Goal: Task Accomplishment & Management: Use online tool/utility

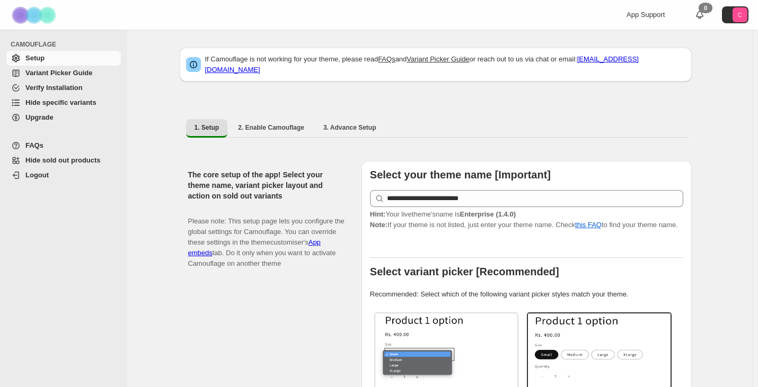
click at [77, 104] on span "Hide specific variants" at bounding box center [60, 103] width 71 height 8
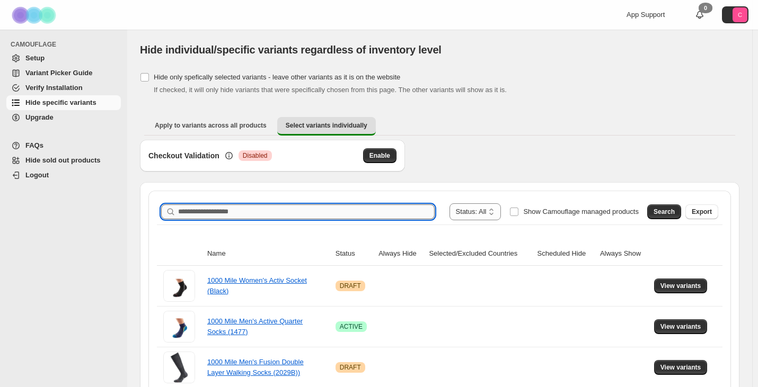
click at [262, 210] on input "Search product name" at bounding box center [306, 211] width 256 height 15
paste input "**********"
type input "**********"
click at [673, 214] on span "Search" at bounding box center [663, 212] width 21 height 8
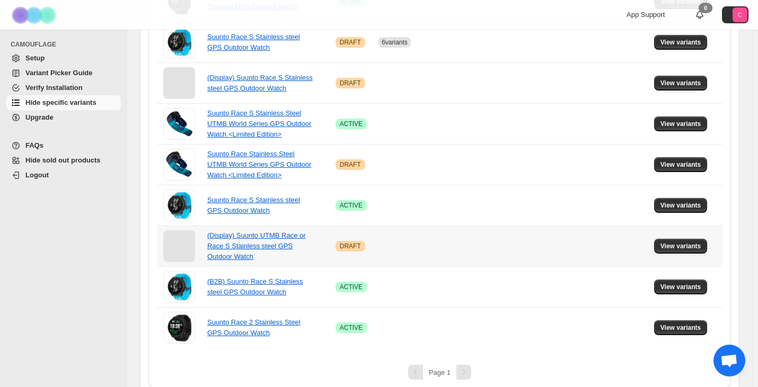
scroll to position [294, 0]
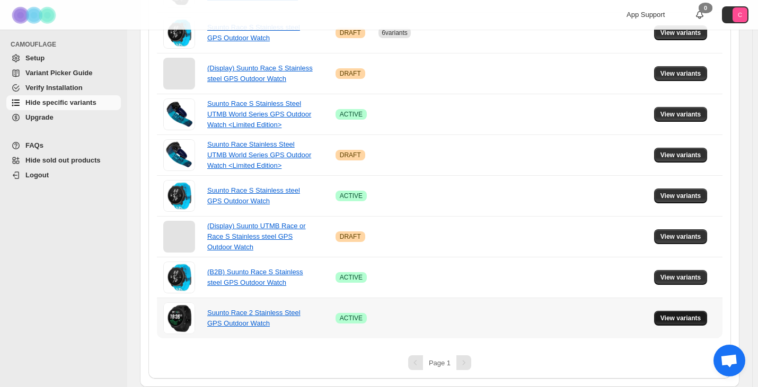
click at [683, 319] on span "View variants" at bounding box center [680, 318] width 41 height 8
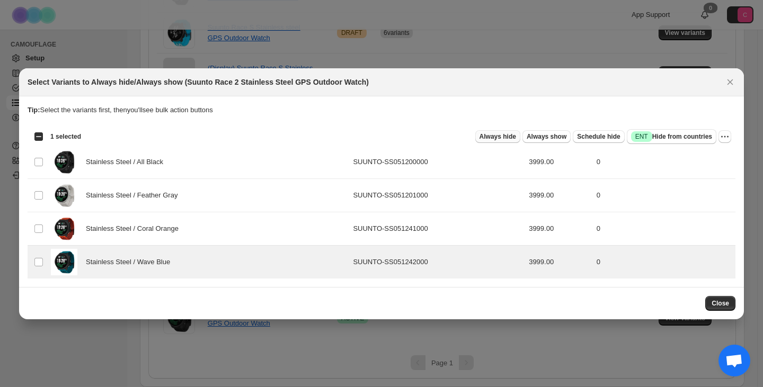
click at [513, 137] on span "Always hide" at bounding box center [497, 136] width 37 height 8
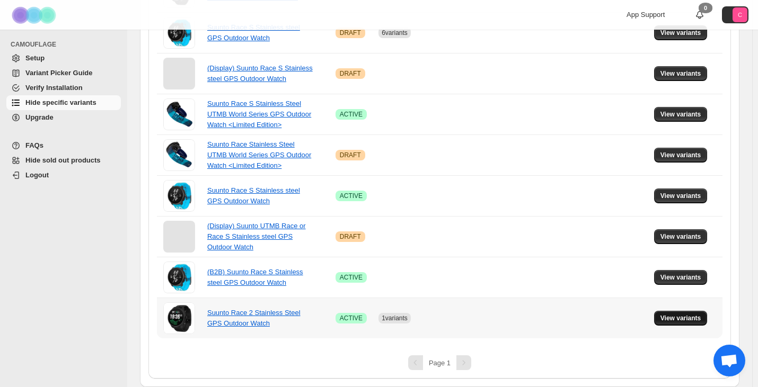
drag, startPoint x: 670, startPoint y: 317, endPoint x: 677, endPoint y: 317, distance: 6.9
click at [672, 317] on span "View variants" at bounding box center [680, 318] width 41 height 8
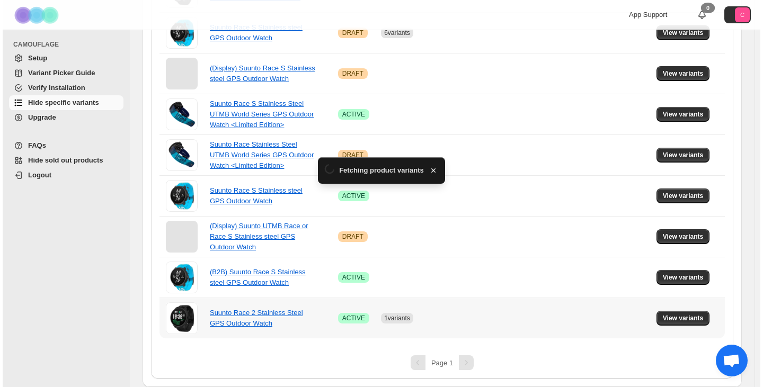
scroll to position [0, 0]
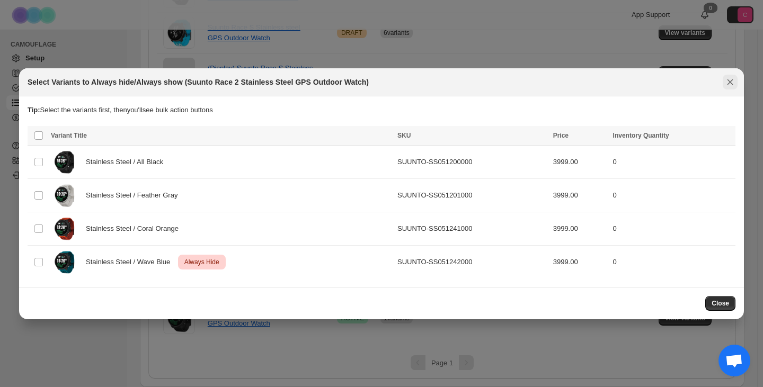
click at [736, 79] on button "Close" at bounding box center [730, 82] width 15 height 15
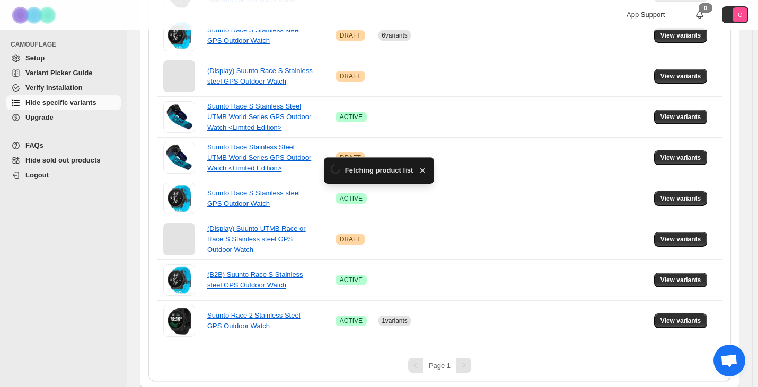
scroll to position [294, 0]
